Goal: Check status: Check status

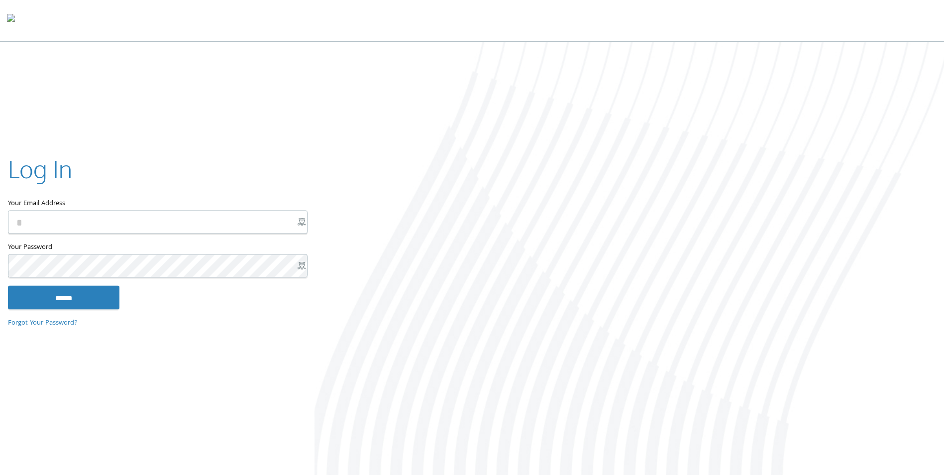
type input "**********"
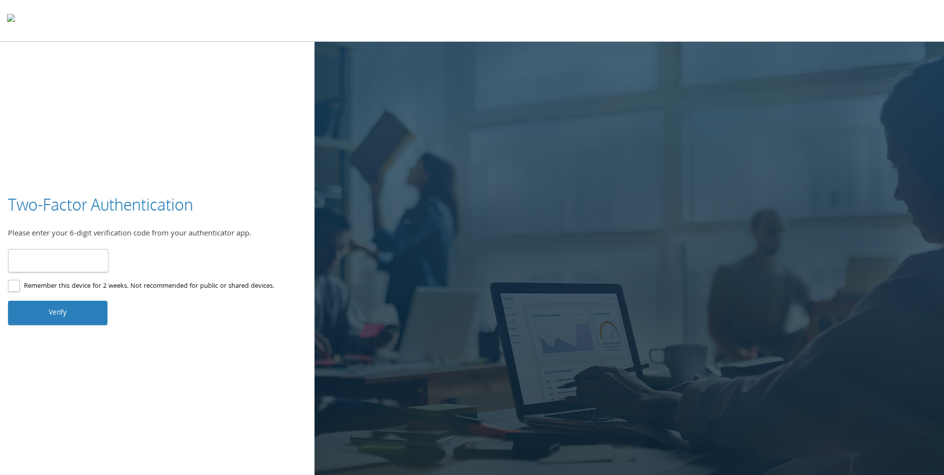
click at [80, 260] on input "number" at bounding box center [58, 260] width 100 height 23
type input "******"
click at [74, 318] on button "Verify" at bounding box center [57, 312] width 99 height 24
